Goal: Task Accomplishment & Management: Manage account settings

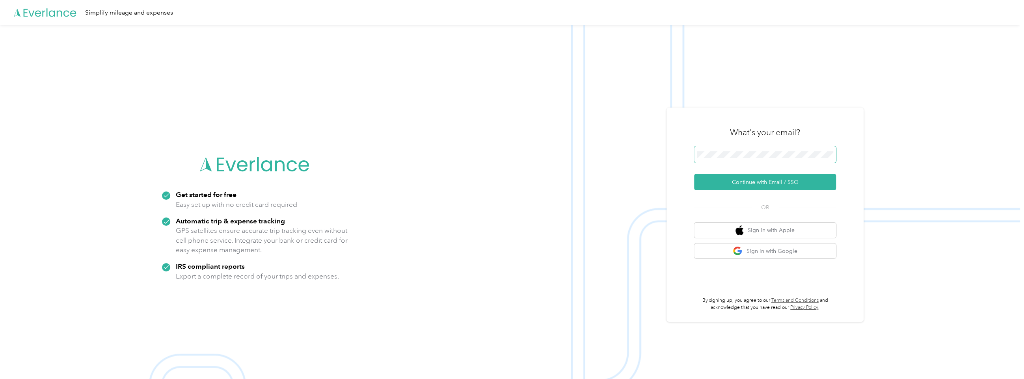
click at [724, 150] on span at bounding box center [765, 154] width 142 height 17
click at [750, 186] on button "Continue with Email / SSO" at bounding box center [765, 182] width 142 height 17
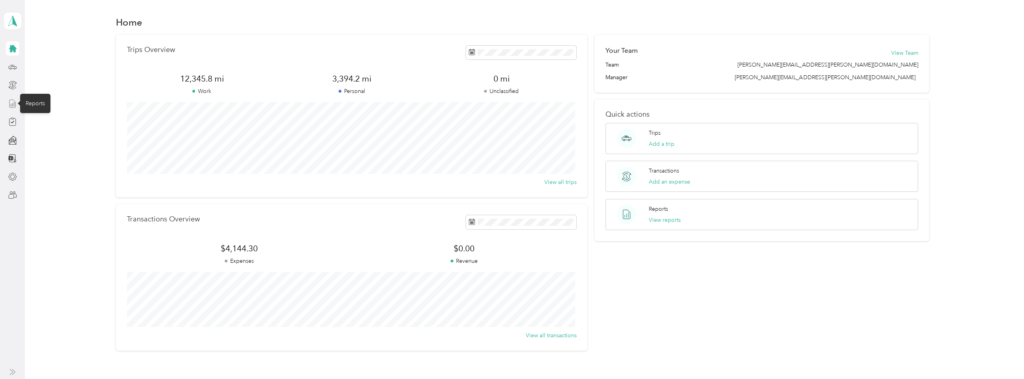
click at [13, 105] on line at bounding box center [13, 104] width 0 height 3
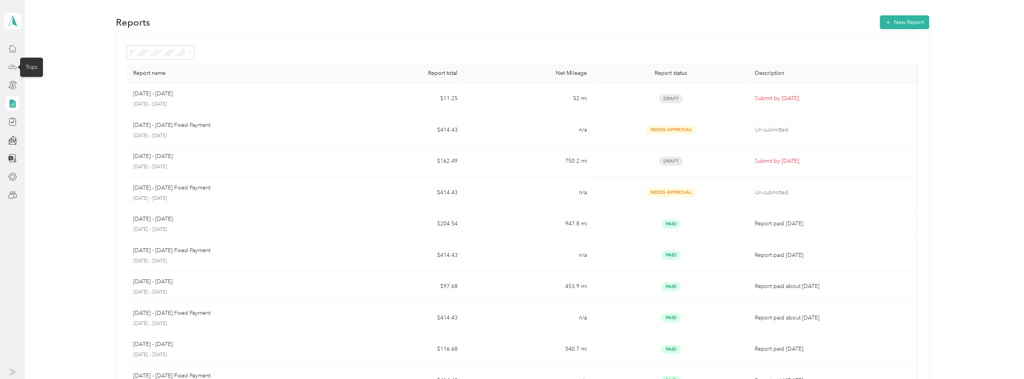
click at [8, 63] on icon at bounding box center [12, 67] width 9 height 9
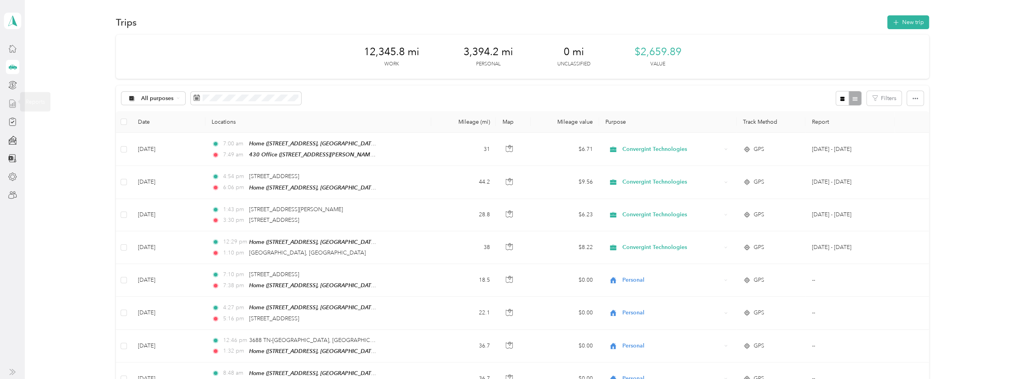
click at [15, 103] on icon at bounding box center [12, 103] width 9 height 9
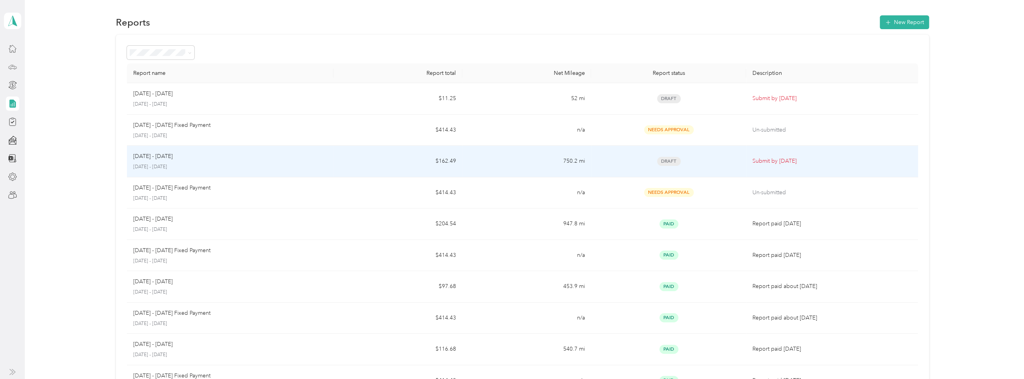
click at [170, 164] on p "August 1 - 31, 2025" at bounding box center [230, 167] width 194 height 7
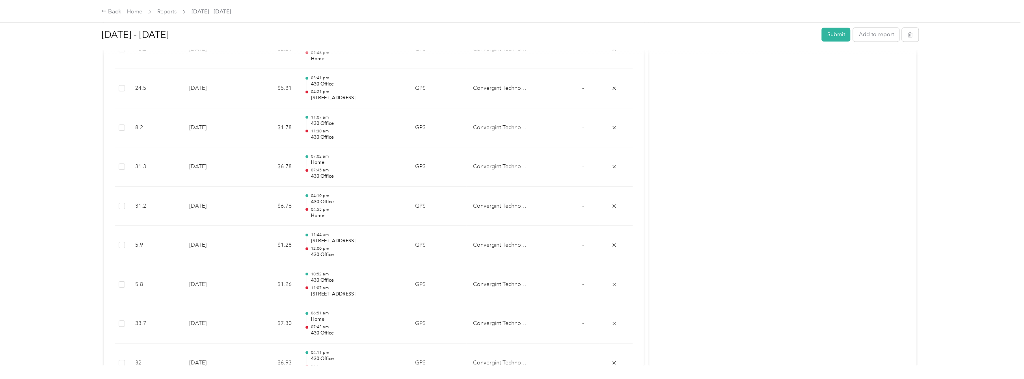
scroll to position [964, 0]
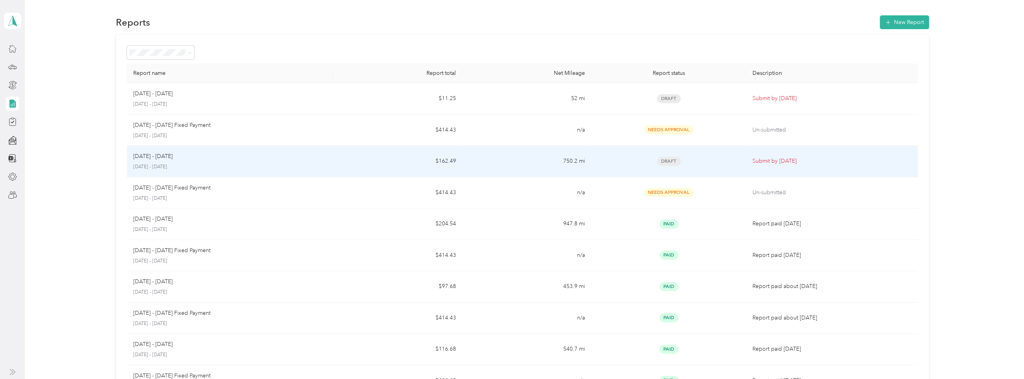
click at [178, 157] on div "Aug 1 - 31, 2025" at bounding box center [230, 156] width 194 height 9
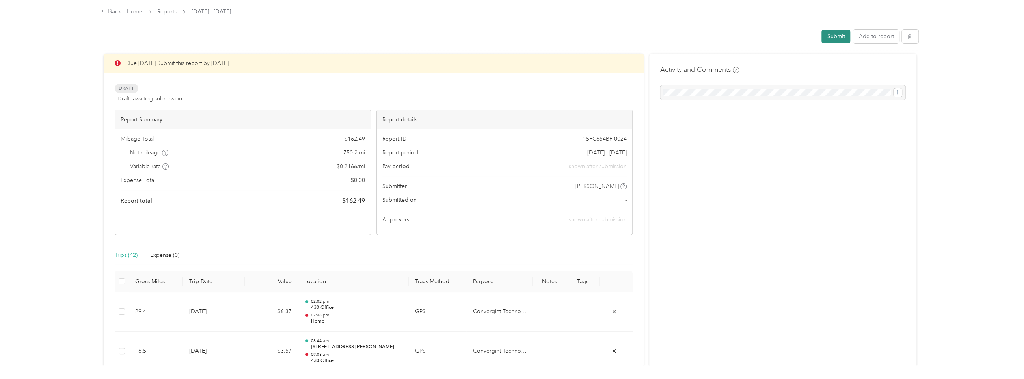
click at [830, 37] on button "Submit" at bounding box center [835, 37] width 29 height 14
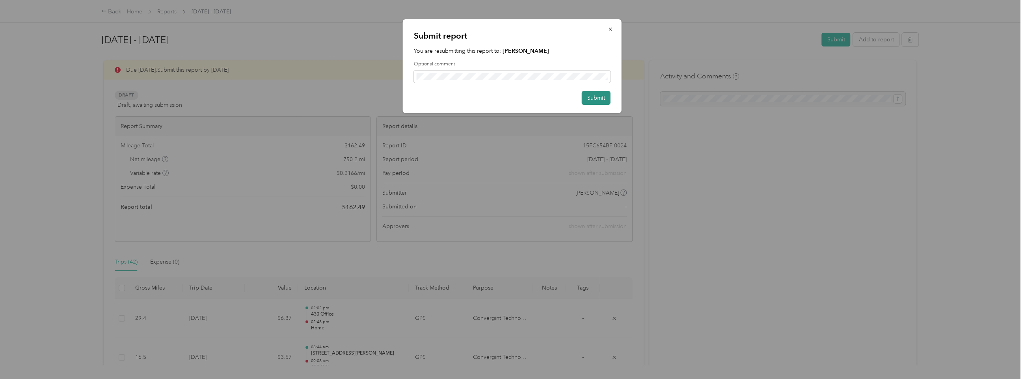
click at [590, 101] on button "Submit" at bounding box center [596, 98] width 29 height 14
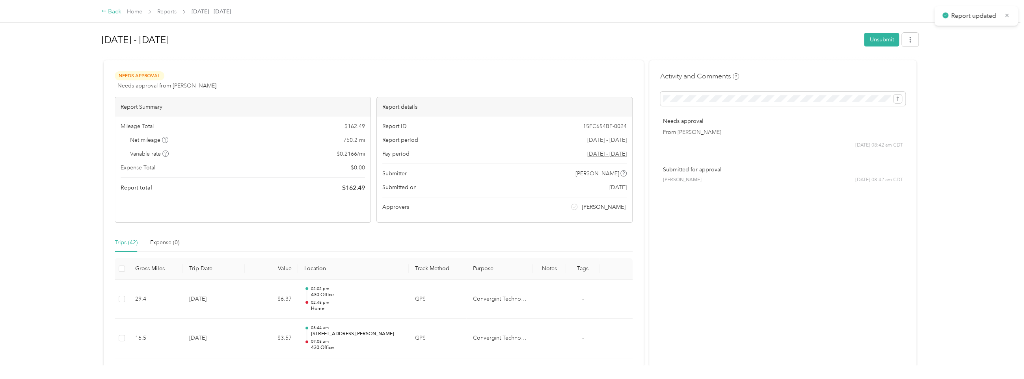
click at [113, 12] on div "Back" at bounding box center [111, 11] width 20 height 9
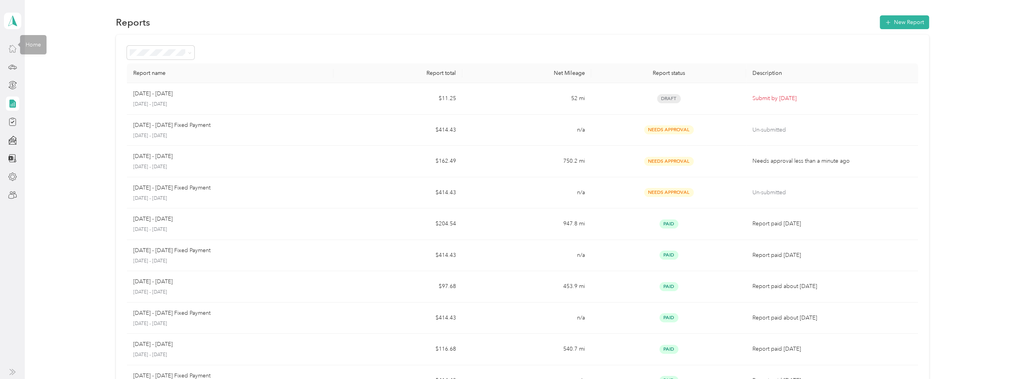
click at [15, 53] on div at bounding box center [12, 48] width 13 height 14
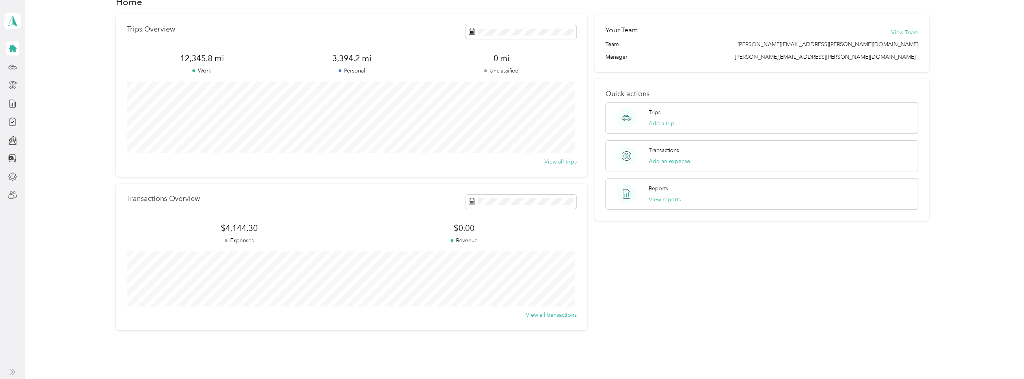
scroll to position [39, 0]
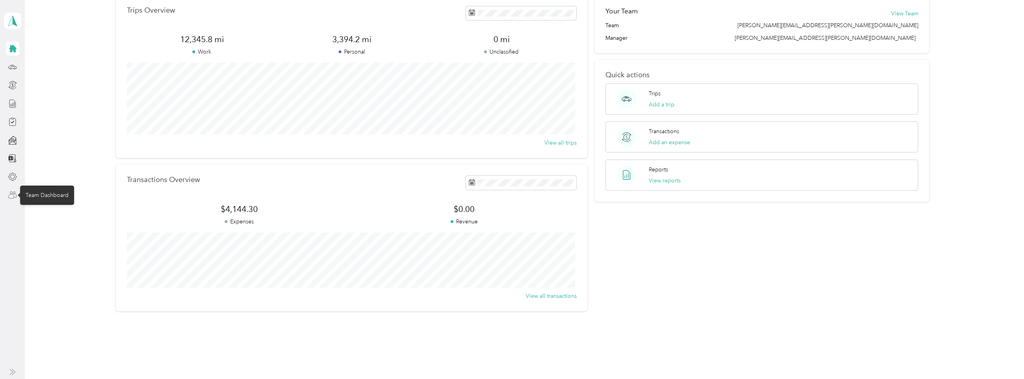
click at [10, 195] on icon at bounding box center [12, 195] width 9 height 9
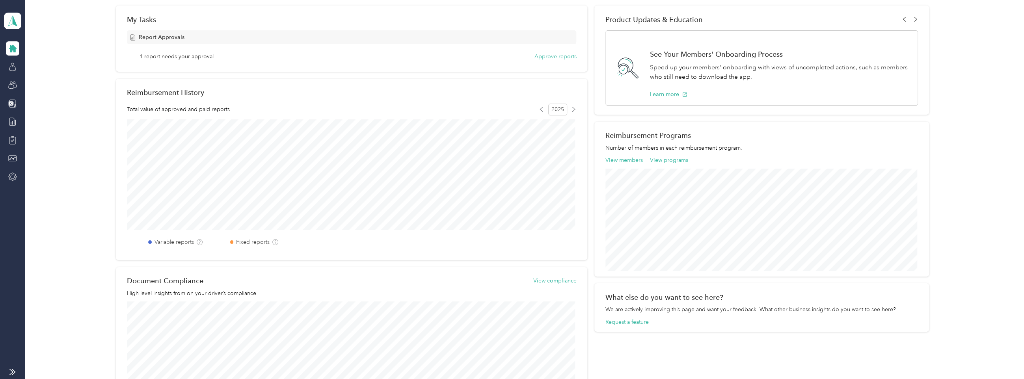
scroll to position [45, 0]
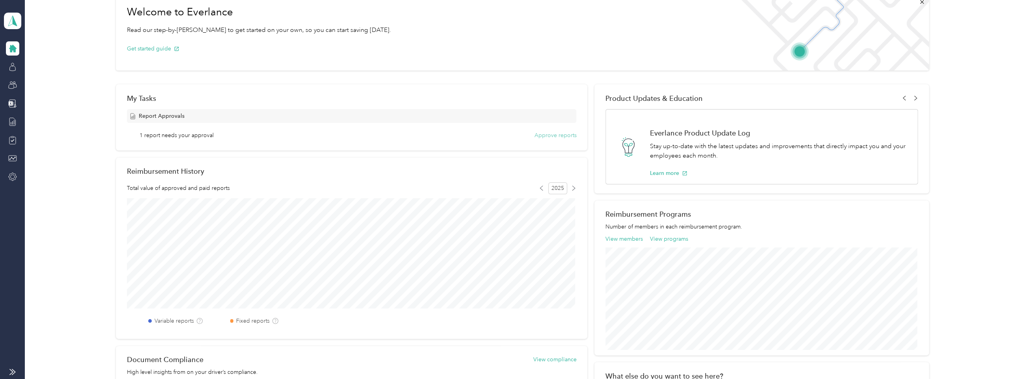
click at [557, 136] on button "Approve reports" at bounding box center [555, 135] width 42 height 8
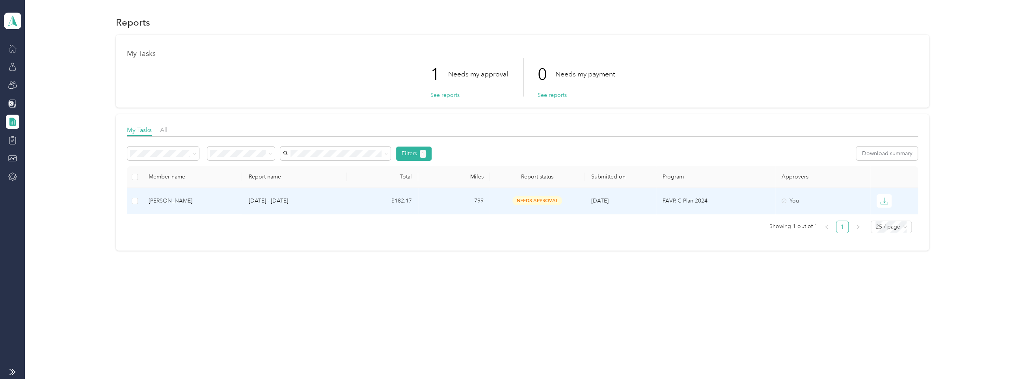
click at [251, 201] on p "Aug 1 - 31, 2025" at bounding box center [294, 201] width 92 height 9
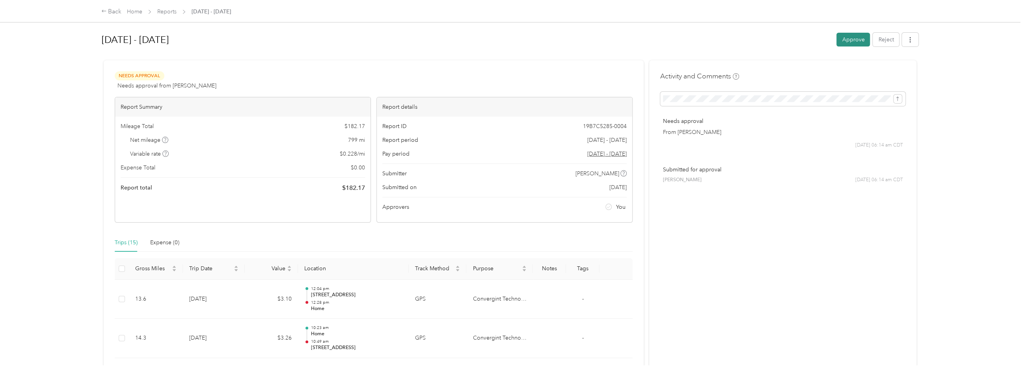
click at [844, 39] on button "Approve" at bounding box center [853, 40] width 34 height 14
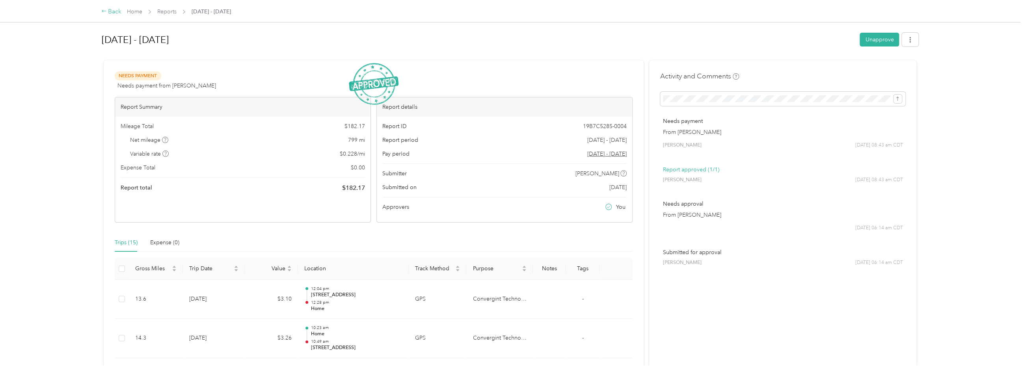
click at [114, 12] on div "Back" at bounding box center [111, 11] width 20 height 9
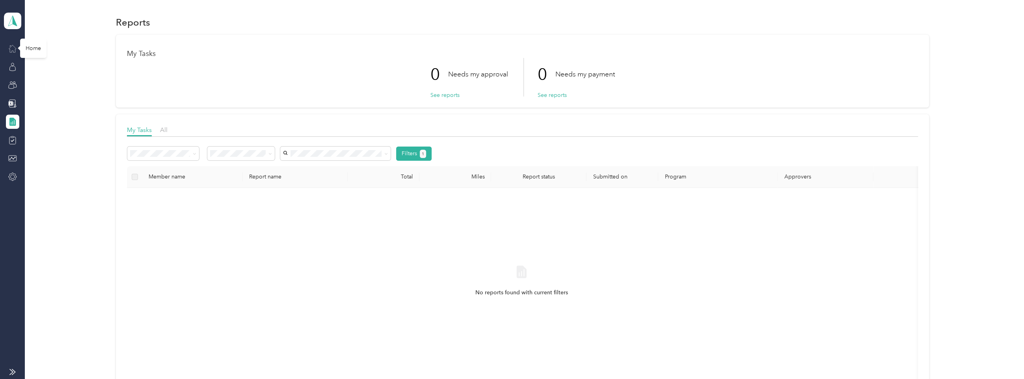
click at [13, 48] on icon at bounding box center [12, 48] width 9 height 9
